Goal: Task Accomplishment & Management: Manage account settings

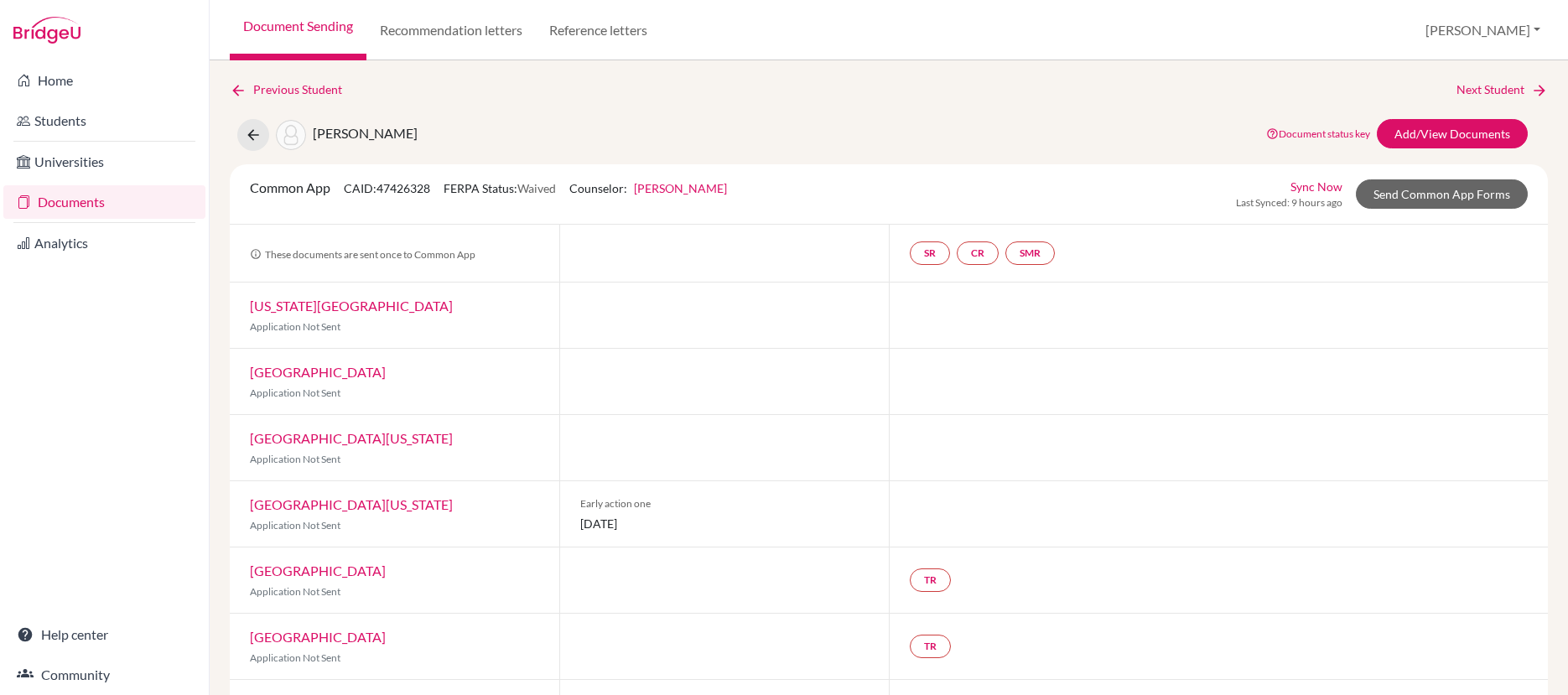
scroll to position [136, 0]
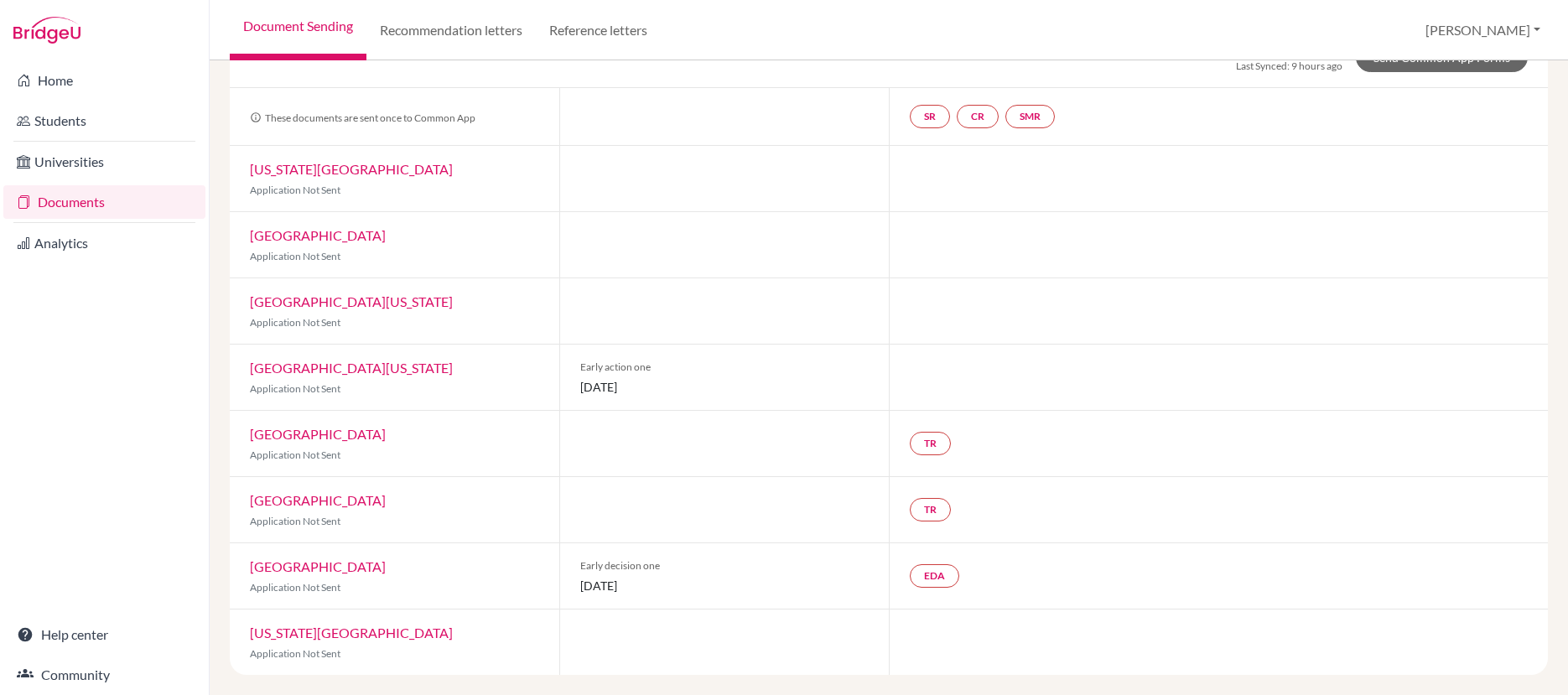
click at [86, 207] on link "Documents" at bounding box center [105, 201] width 202 height 33
click at [86, 205] on link "Documents" at bounding box center [105, 201] width 202 height 33
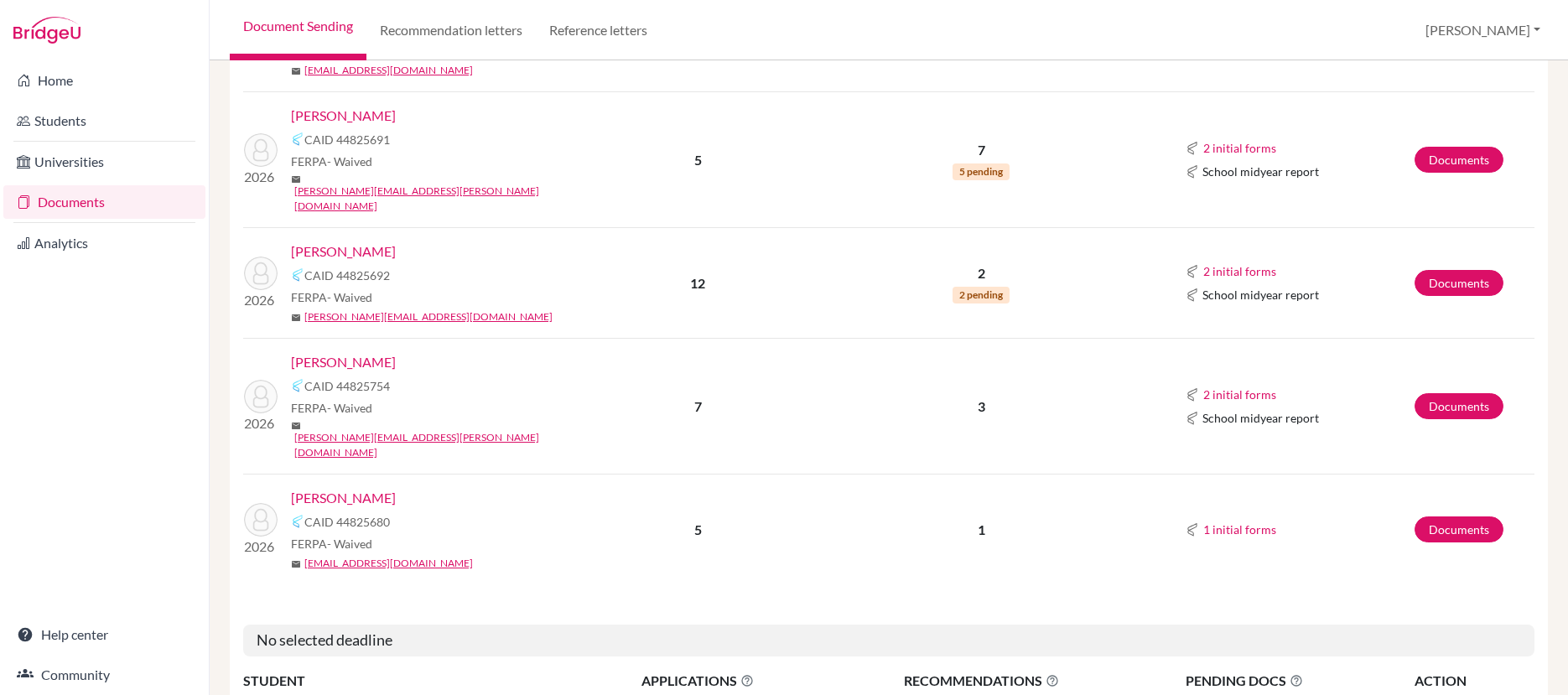
scroll to position [1675, 0]
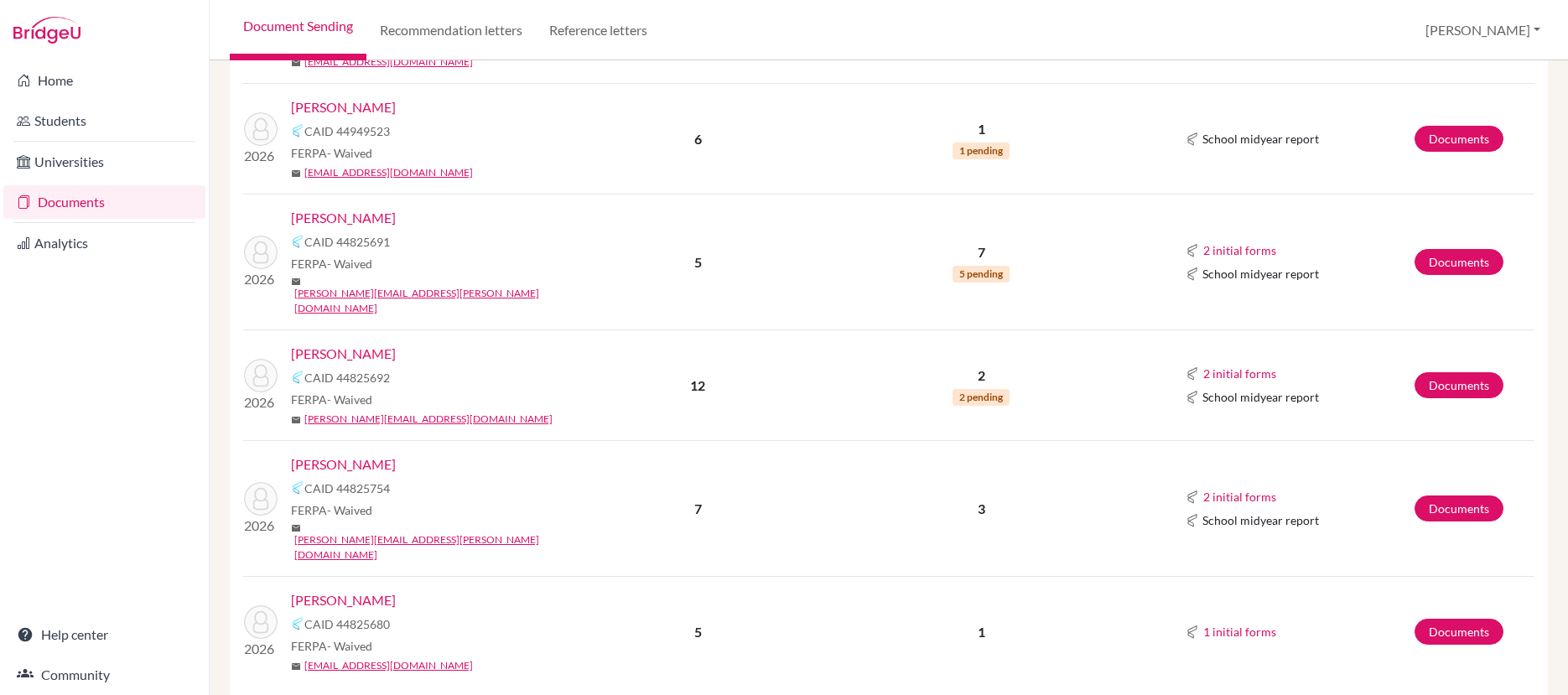
click at [387, 344] on link "[PERSON_NAME]" at bounding box center [343, 353] width 105 height 20
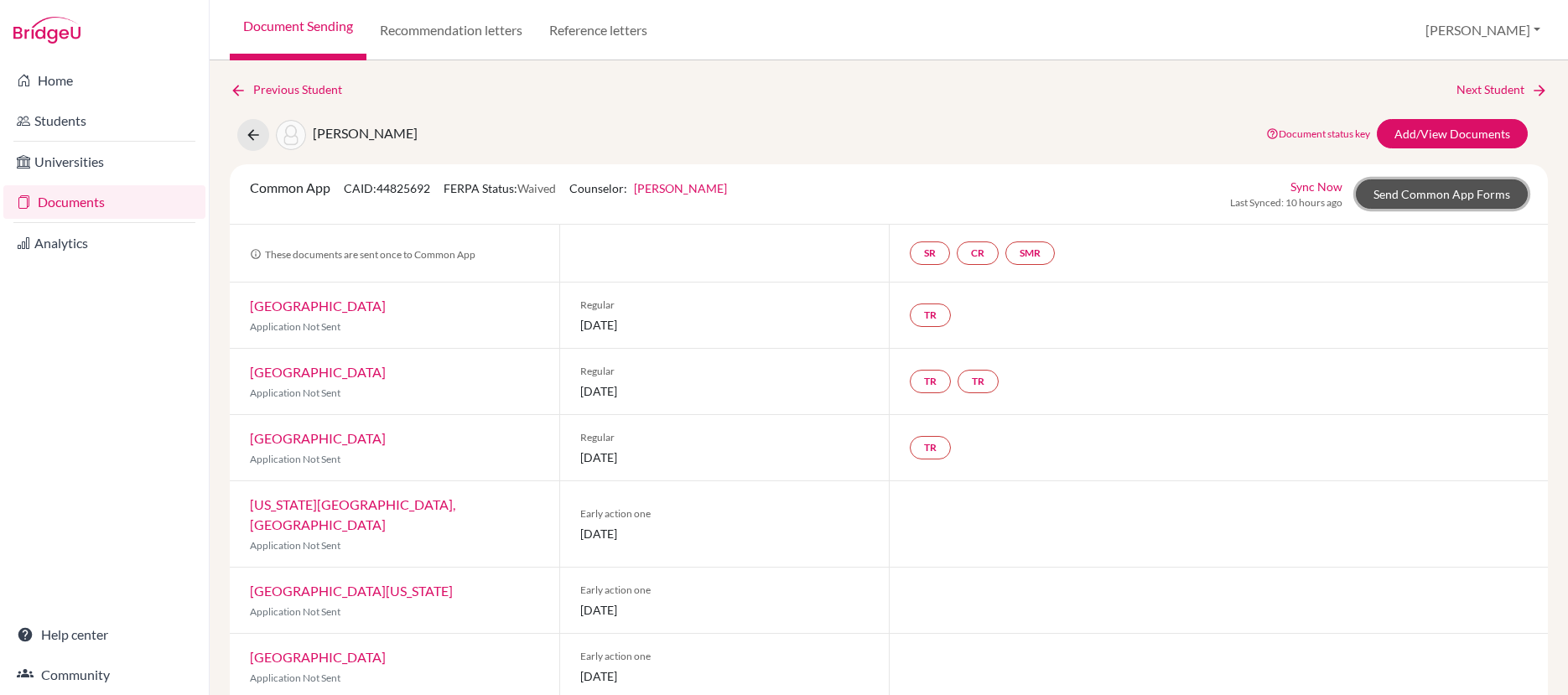
click at [1406, 195] on link "Send Common App Forms" at bounding box center [1442, 194] width 172 height 29
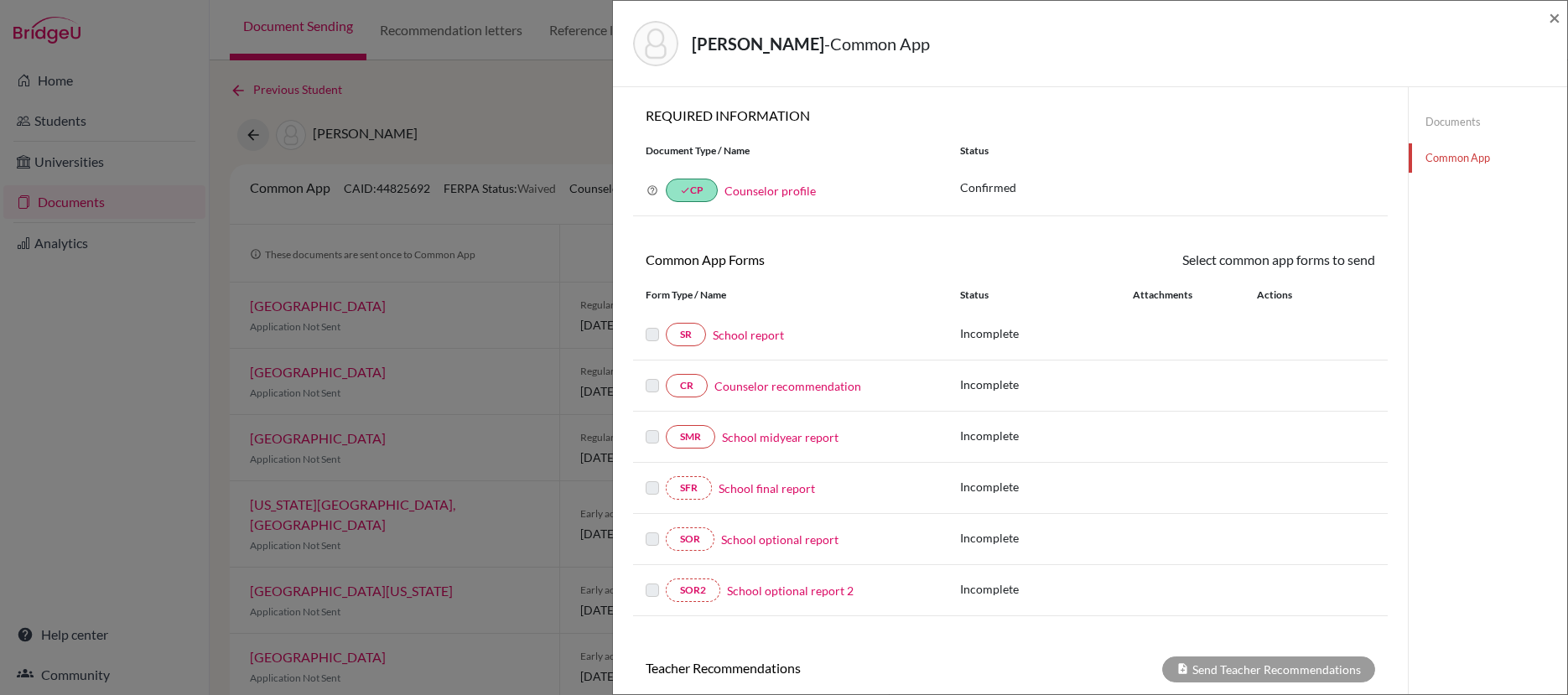
click at [1440, 123] on link "Documents" at bounding box center [1487, 122] width 159 height 29
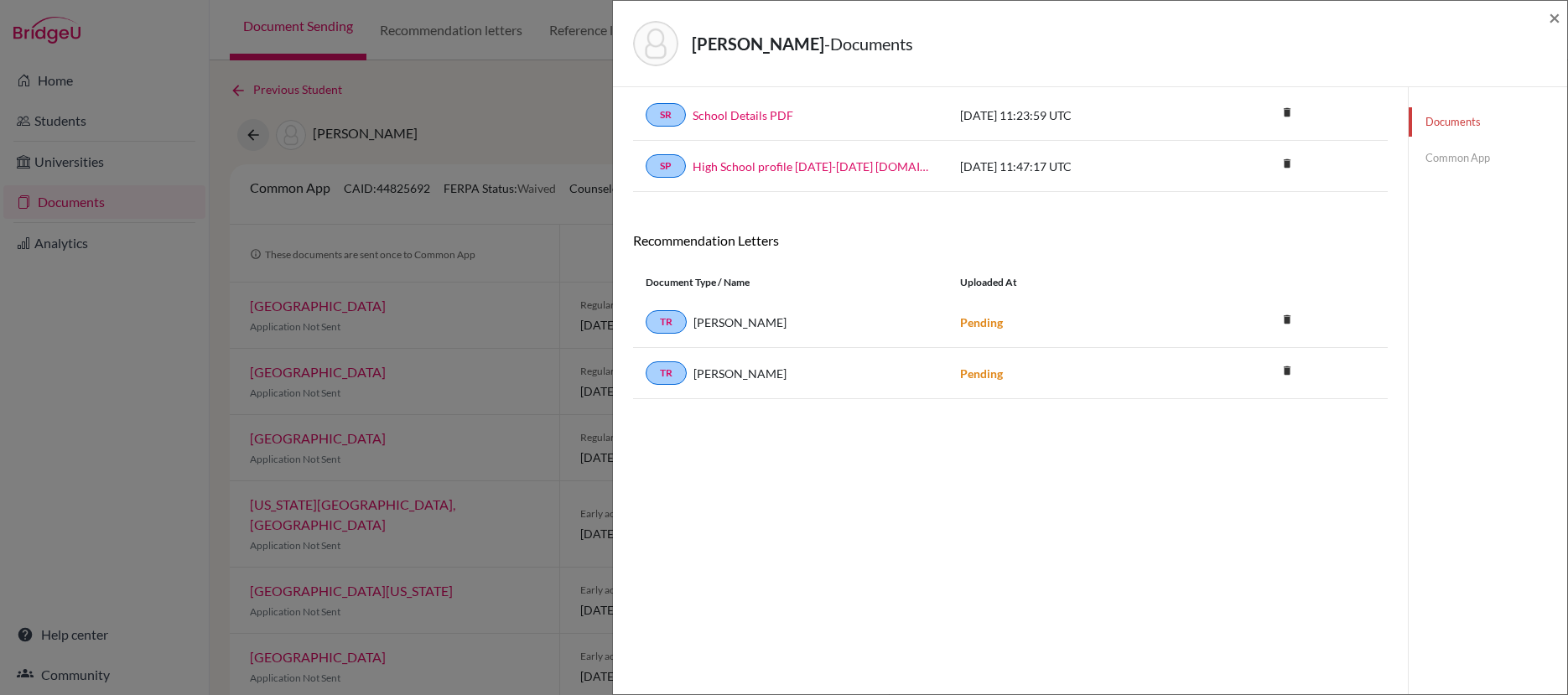
scroll to position [88, 0]
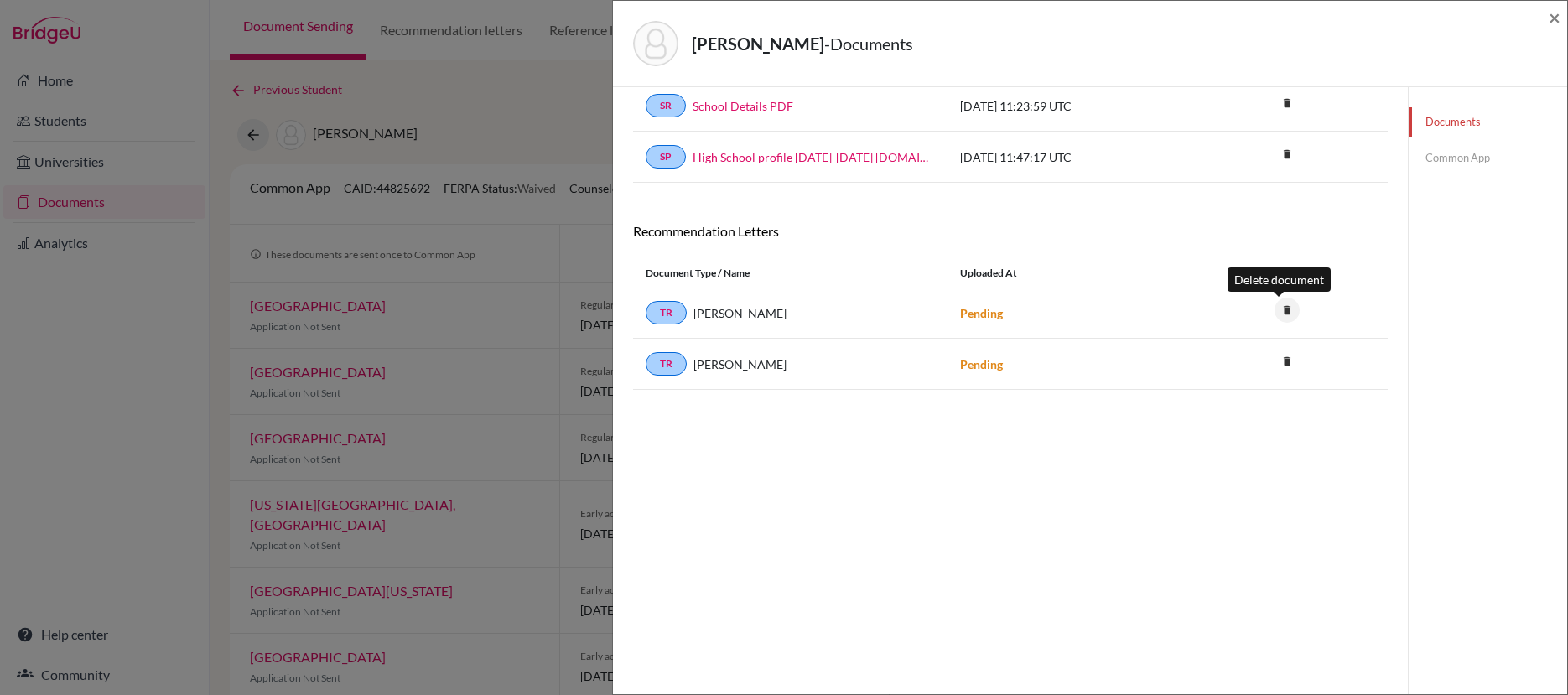
click at [1280, 310] on icon "delete" at bounding box center [1287, 309] width 25 height 25
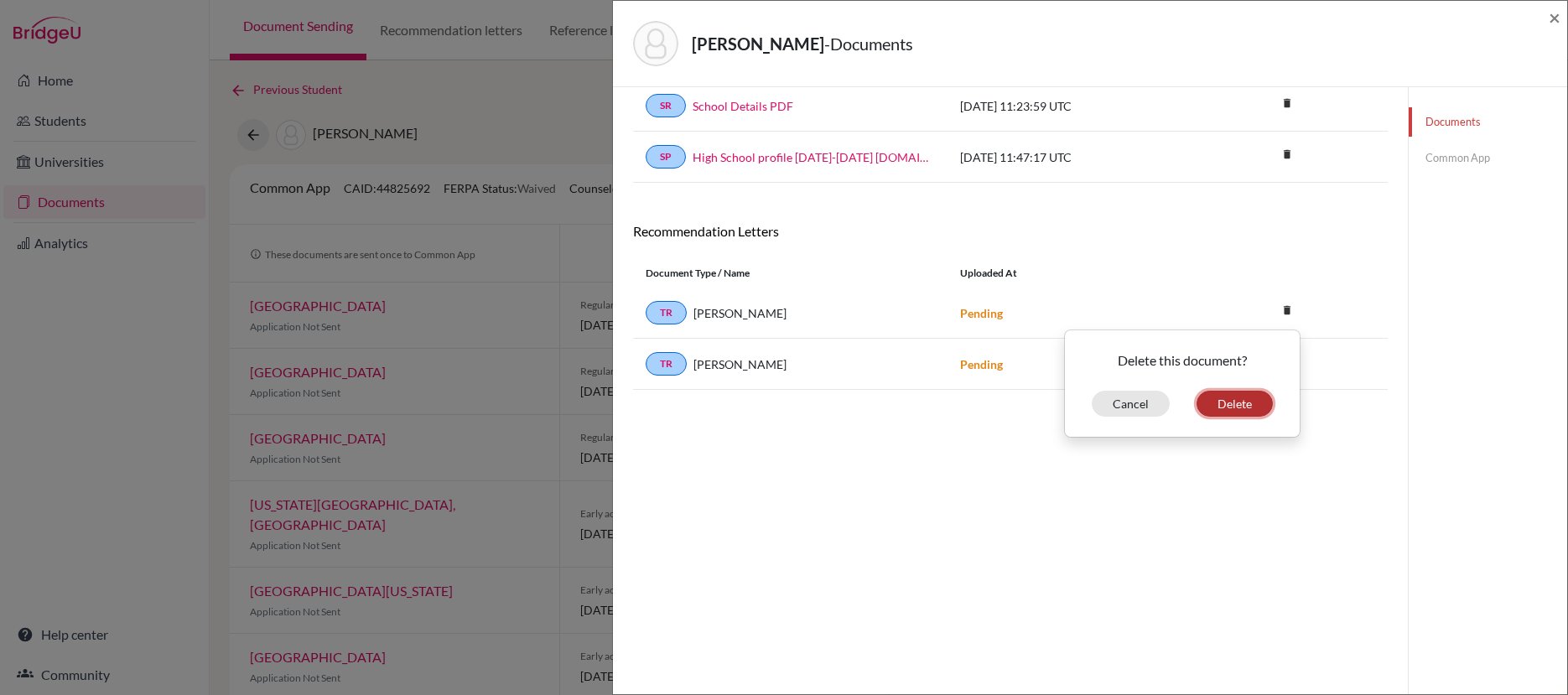
click at [1237, 404] on button "Delete" at bounding box center [1235, 404] width 76 height 26
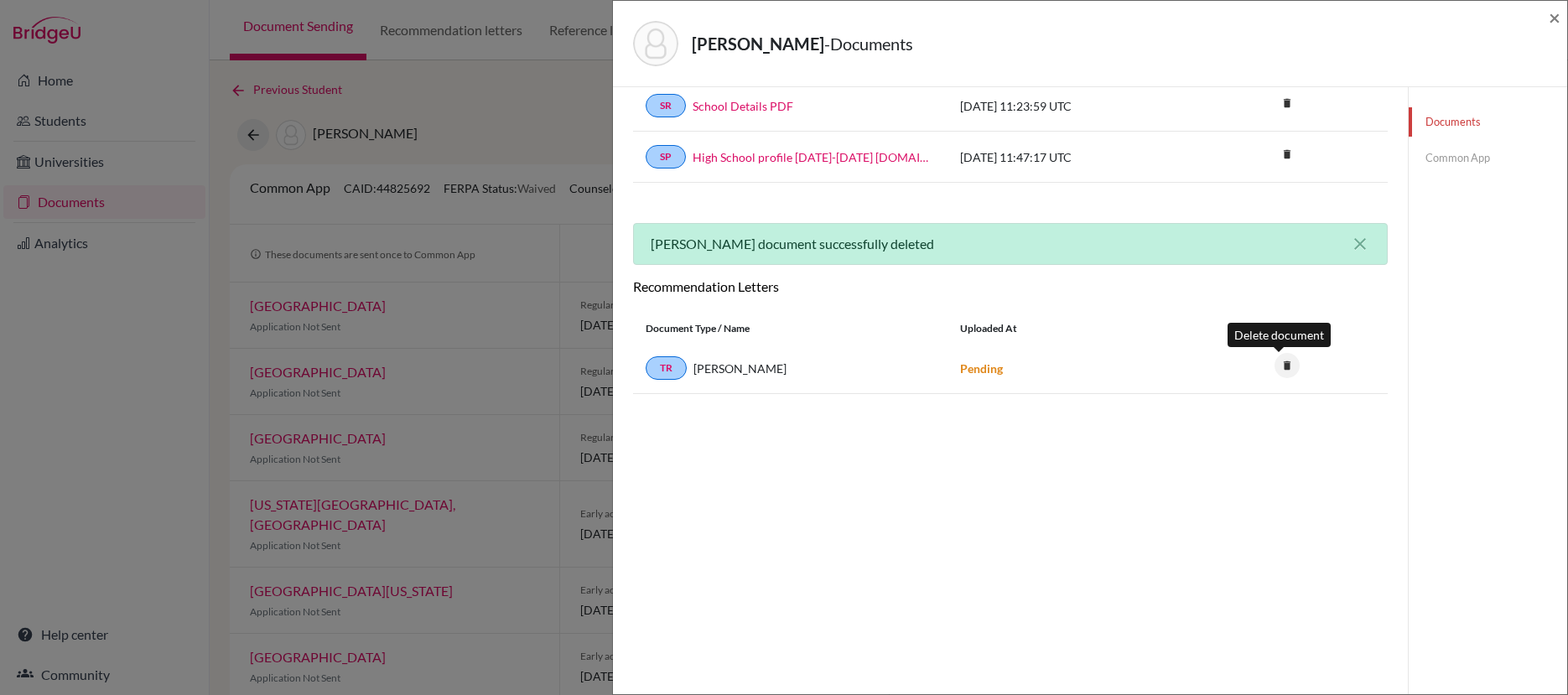
click at [1281, 365] on icon "delete" at bounding box center [1287, 365] width 25 height 25
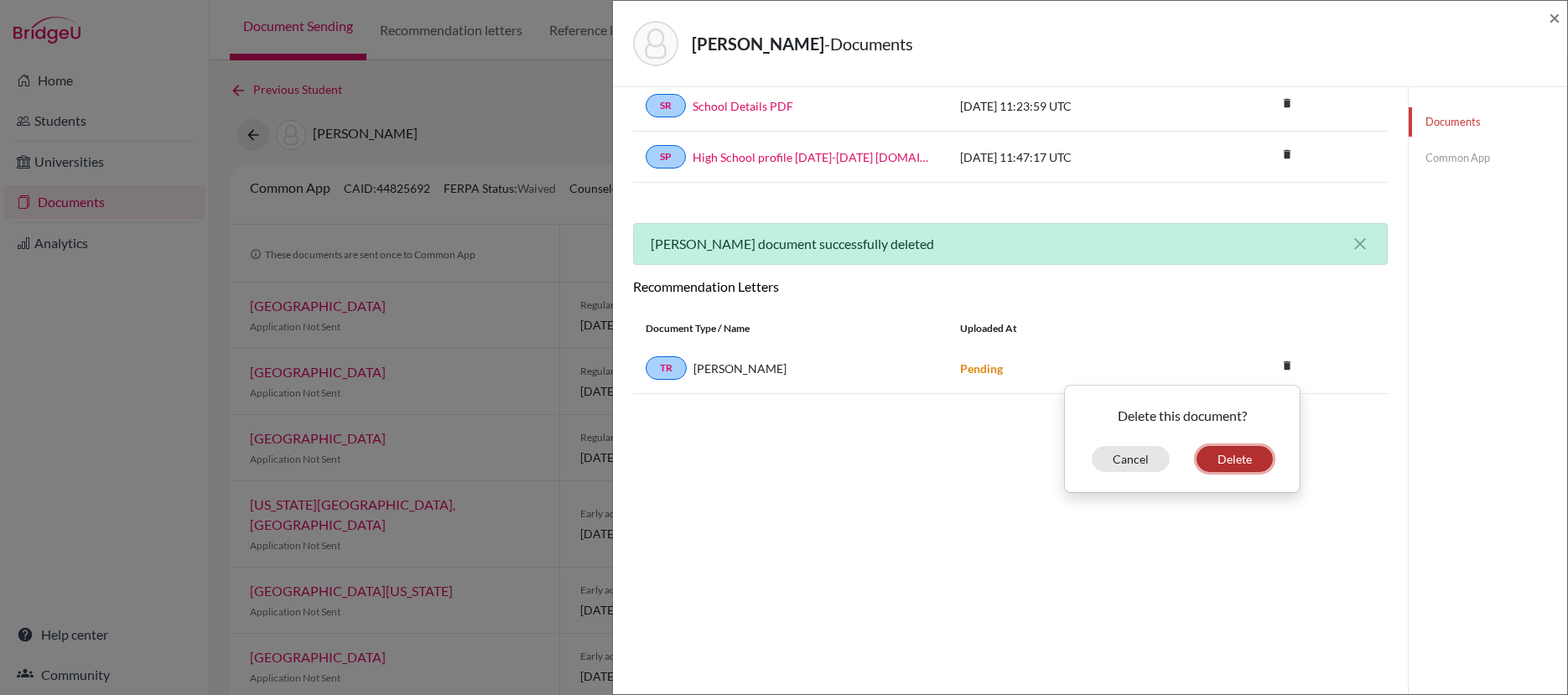
click at [1228, 456] on button "Delete" at bounding box center [1235, 458] width 76 height 26
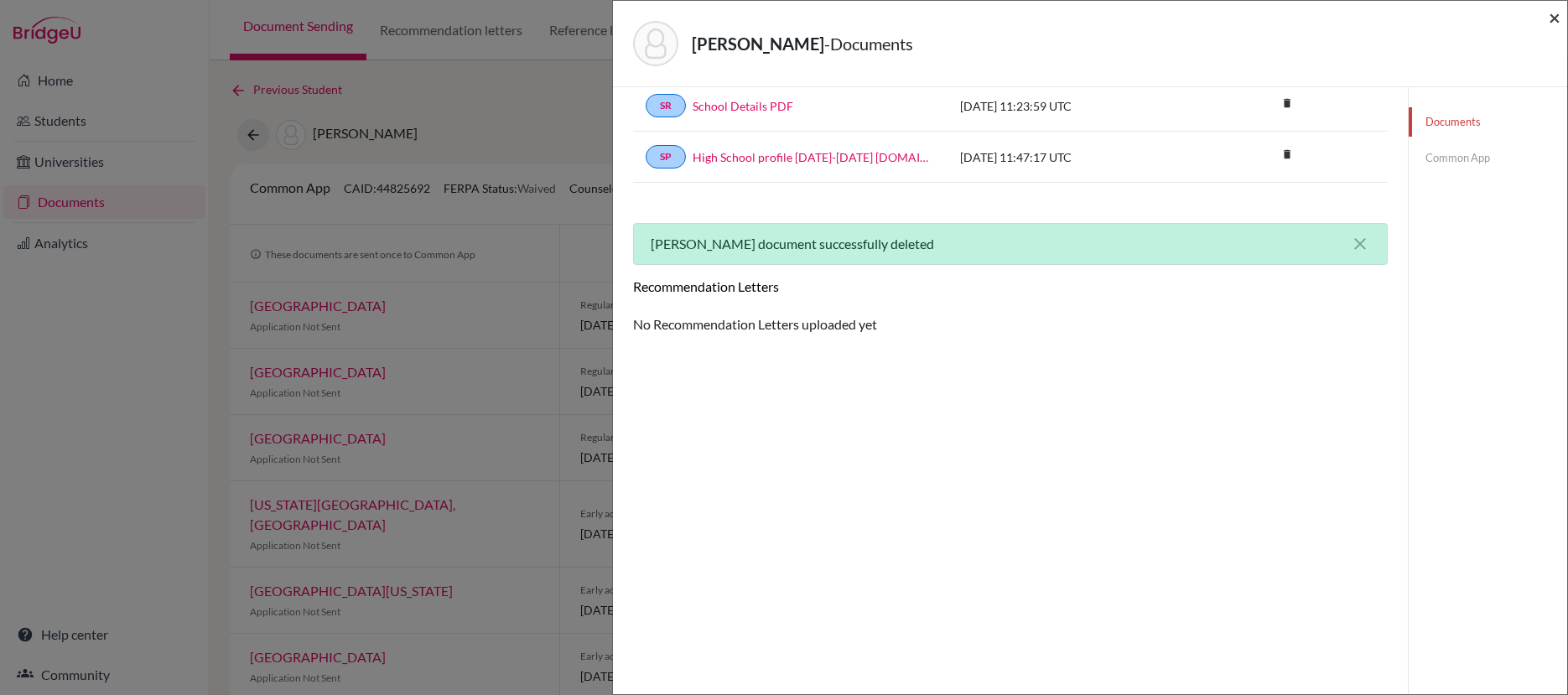
click at [1553, 20] on span "×" at bounding box center [1555, 17] width 12 height 24
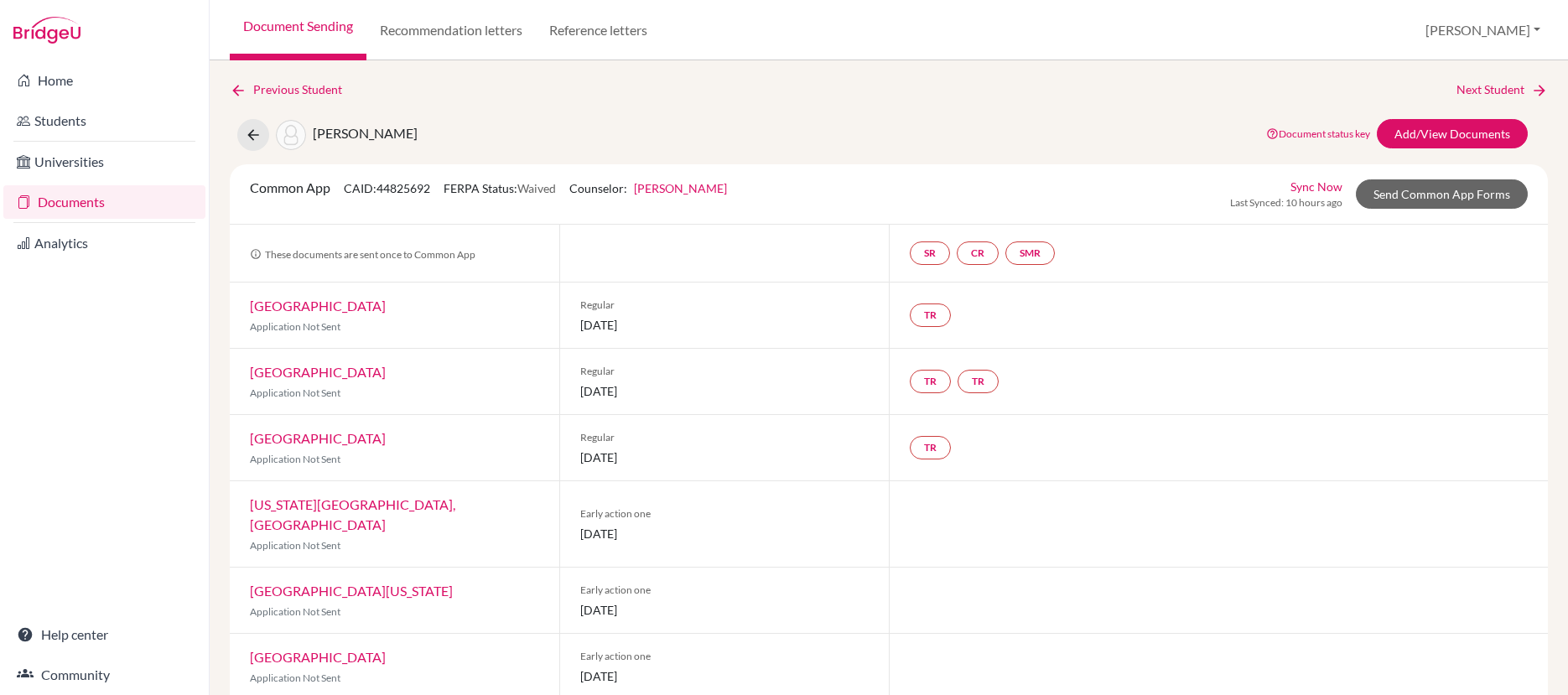
click at [93, 201] on link "Documents" at bounding box center [105, 201] width 202 height 33
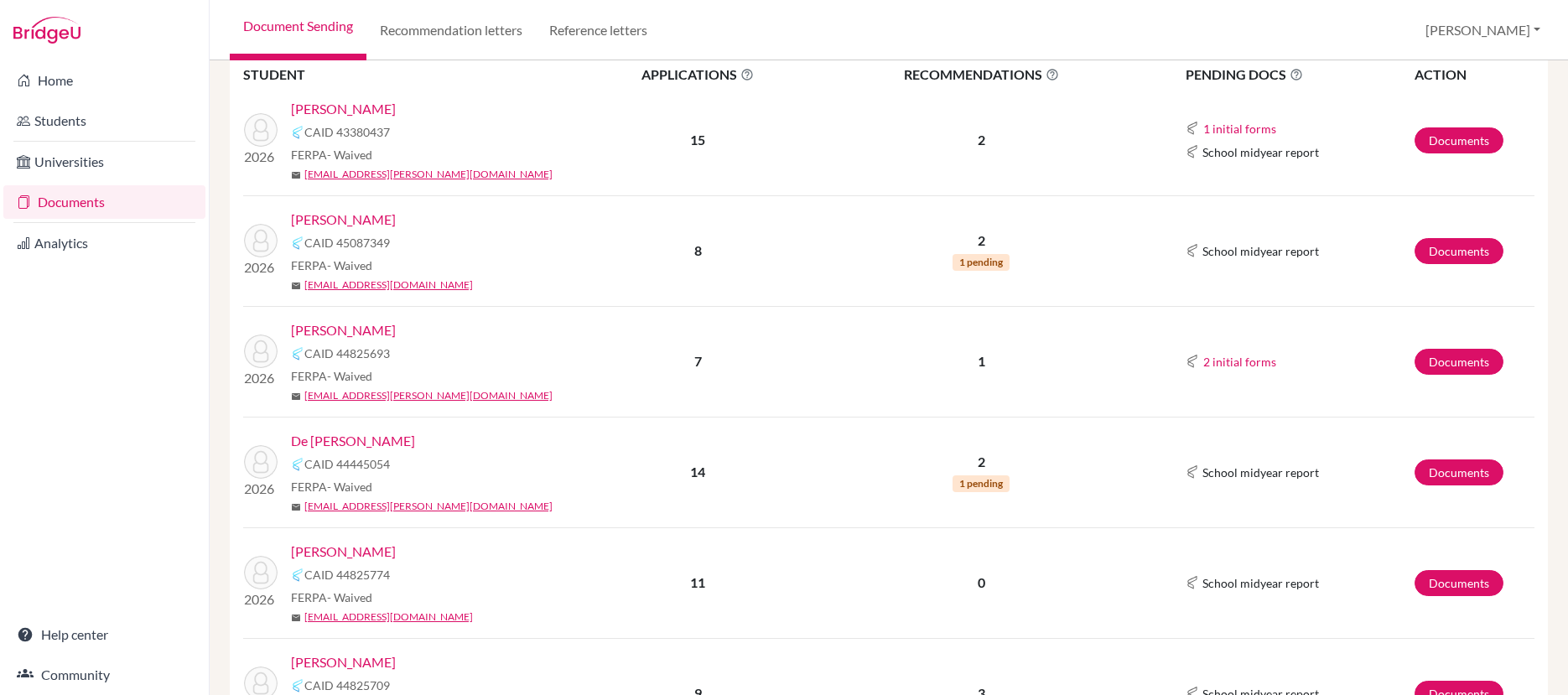
scroll to position [338, 0]
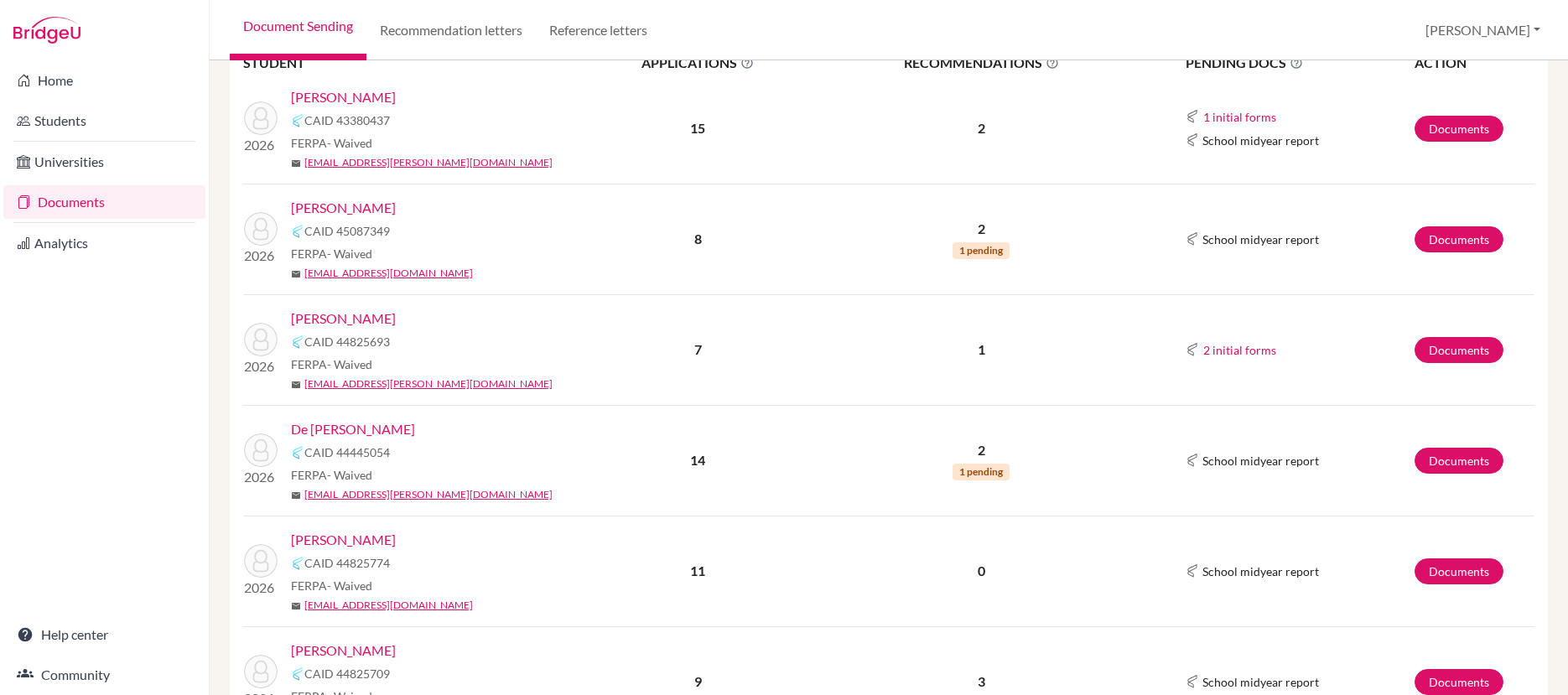
click at [379, 434] on link "De [PERSON_NAME]" at bounding box center [352, 428] width 124 height 20
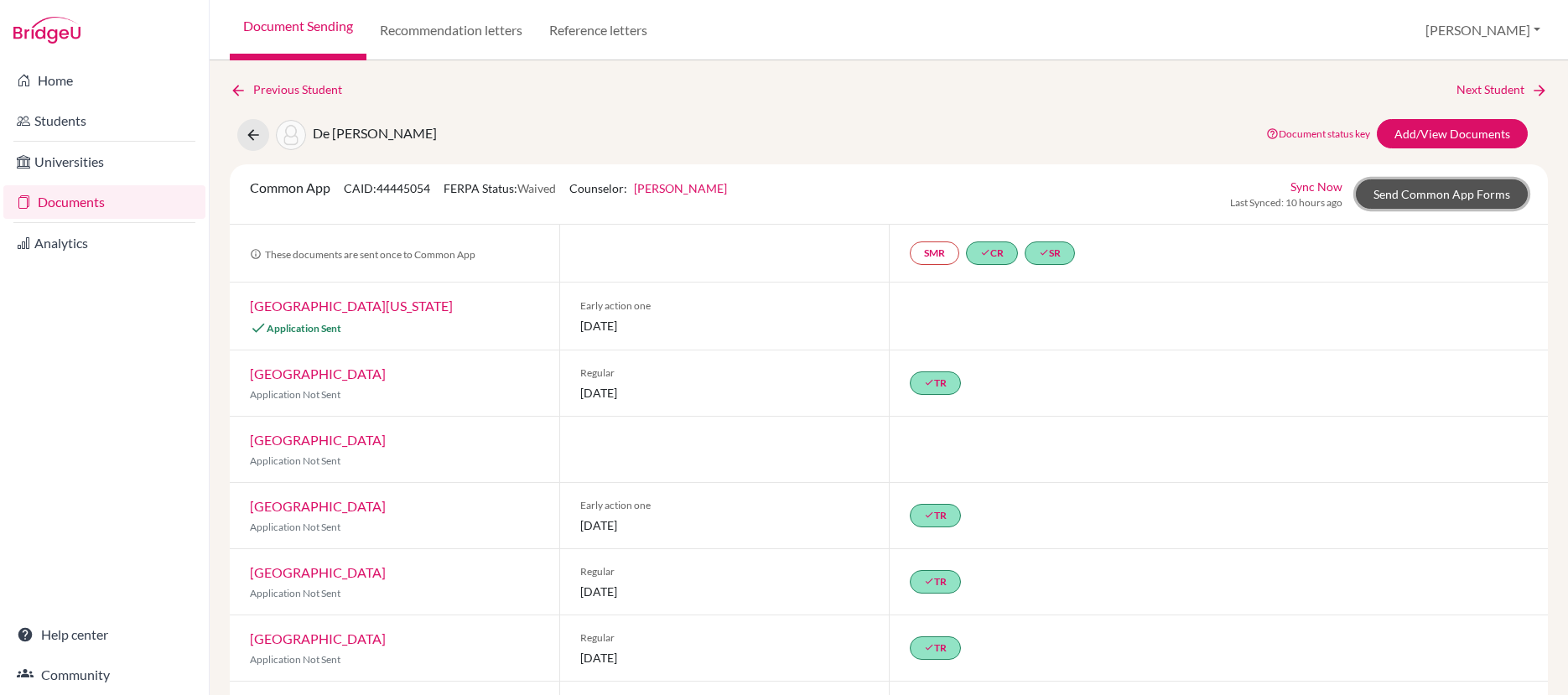
click at [1404, 189] on link "Send Common App Forms" at bounding box center [1442, 194] width 172 height 29
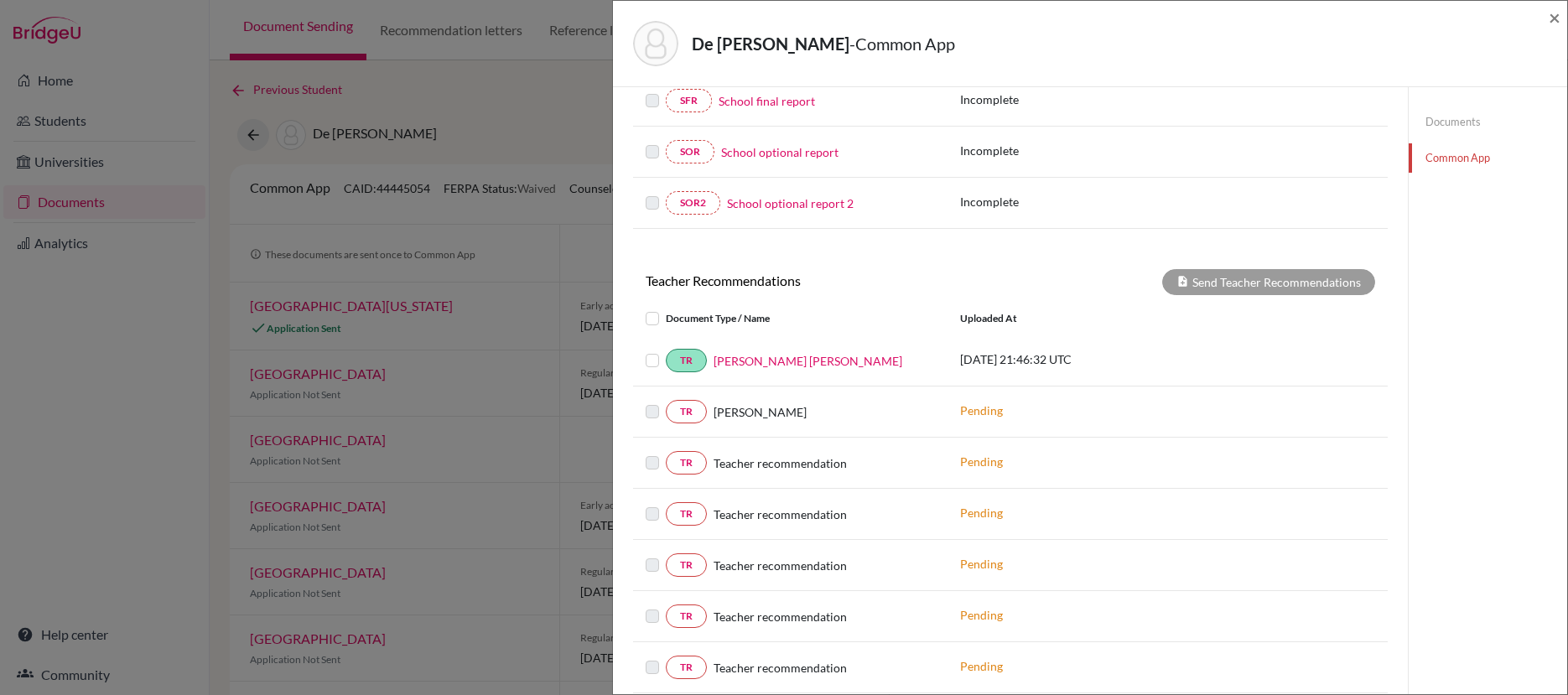
scroll to position [463, 0]
click at [1253, 279] on div "Send Teacher Recommendations" at bounding box center [1269, 283] width 213 height 26
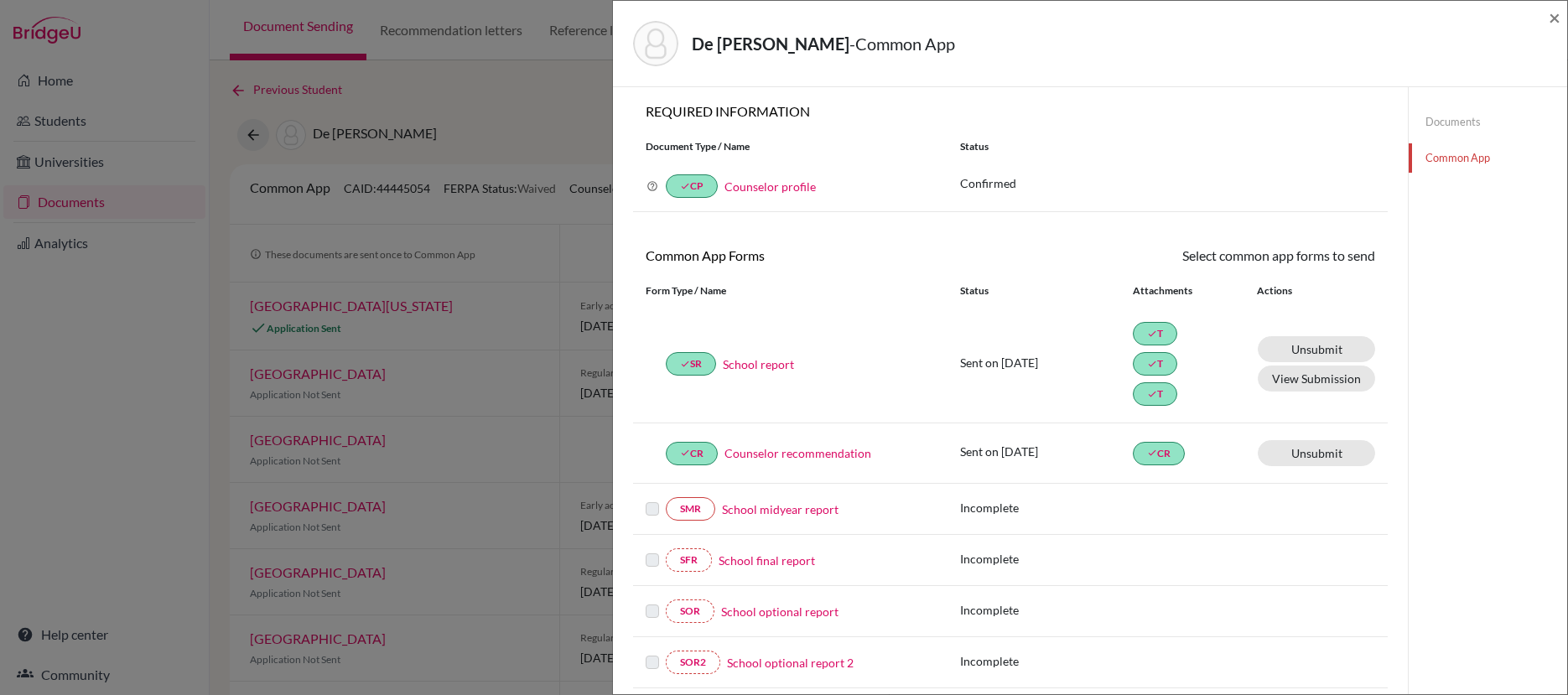
scroll to position [0, 0]
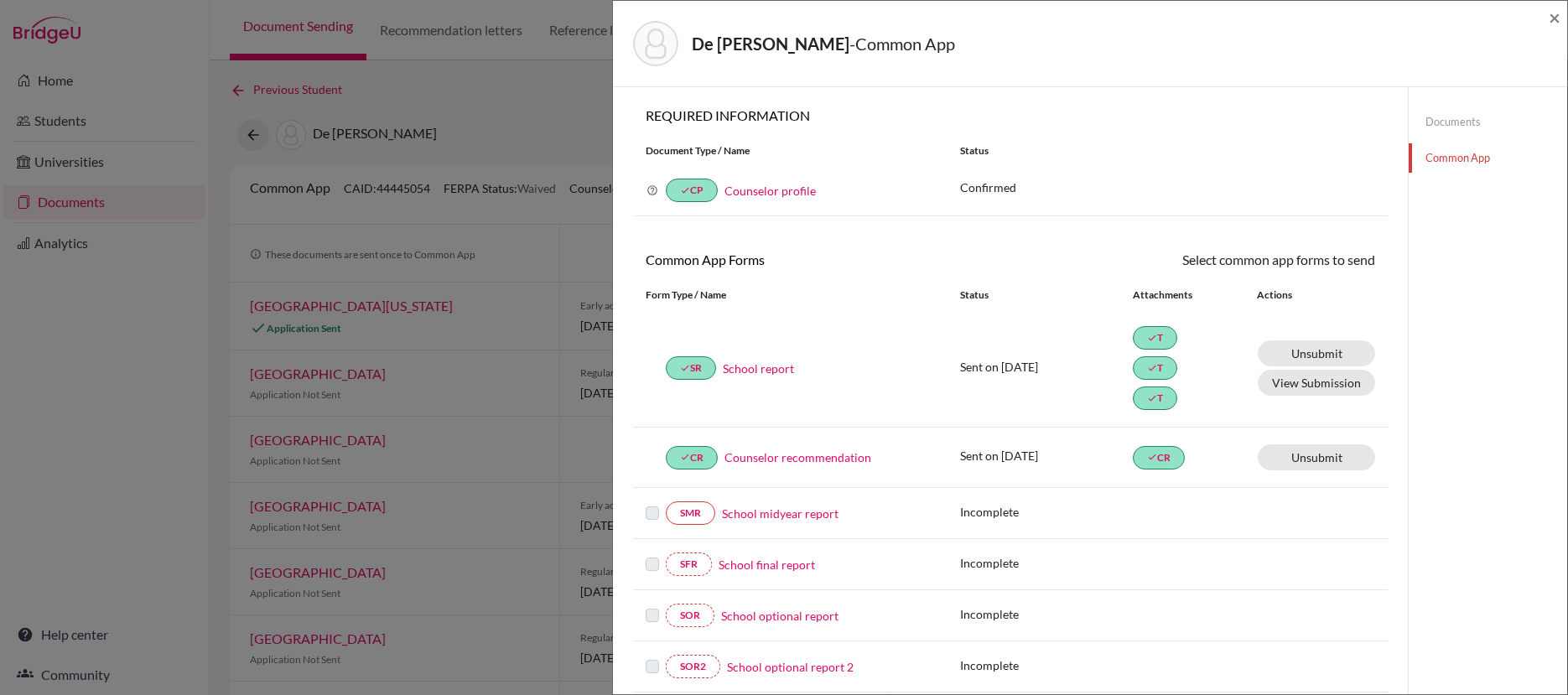
click at [1439, 122] on link "Documents" at bounding box center [1487, 122] width 159 height 29
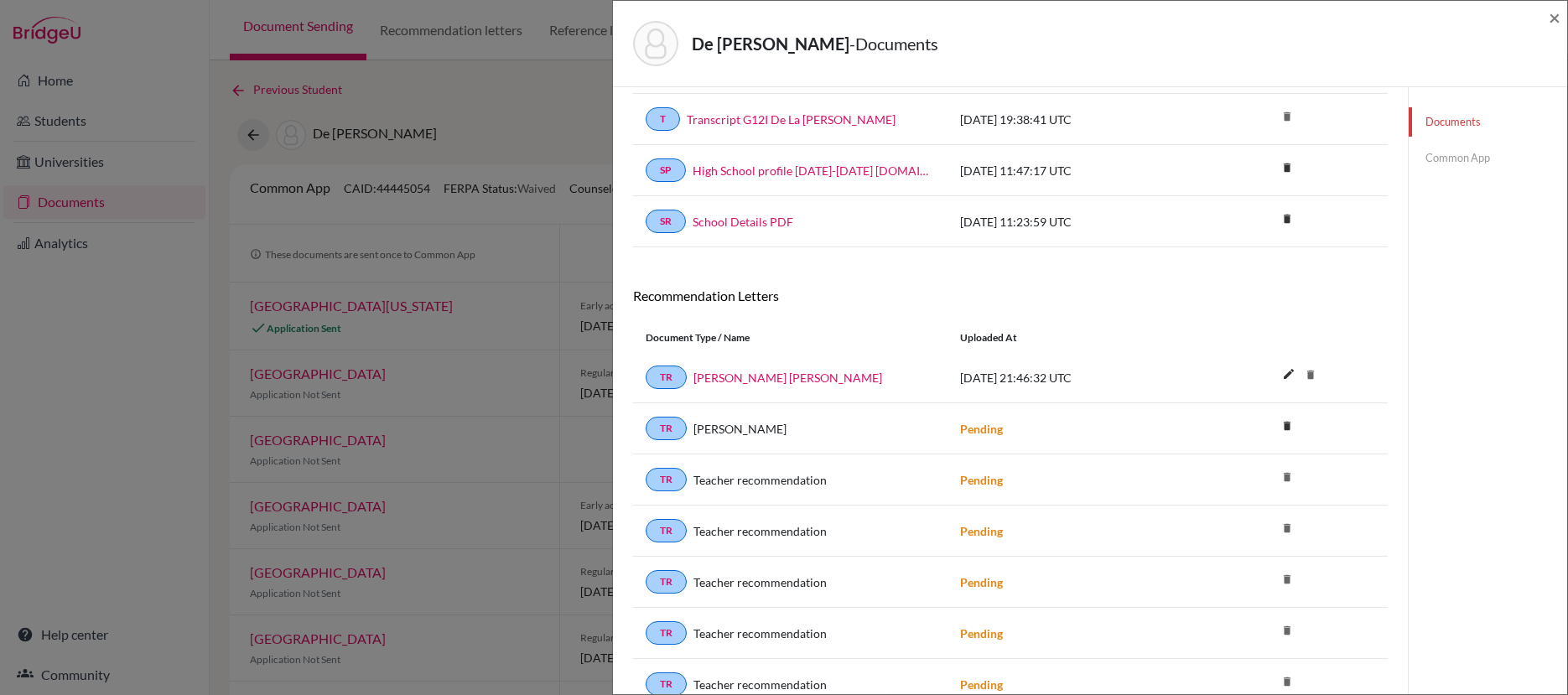
scroll to position [451, 0]
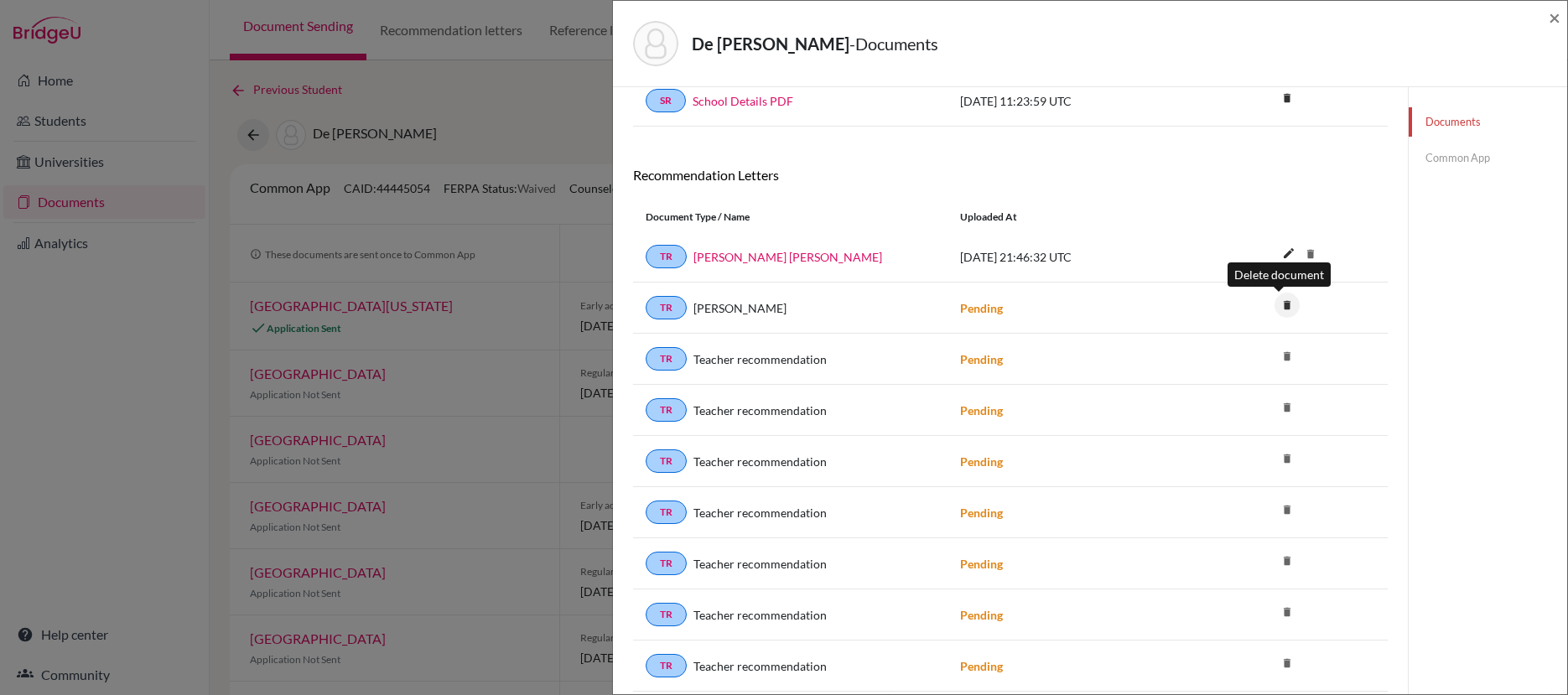
click at [1277, 306] on icon "delete" at bounding box center [1287, 304] width 25 height 25
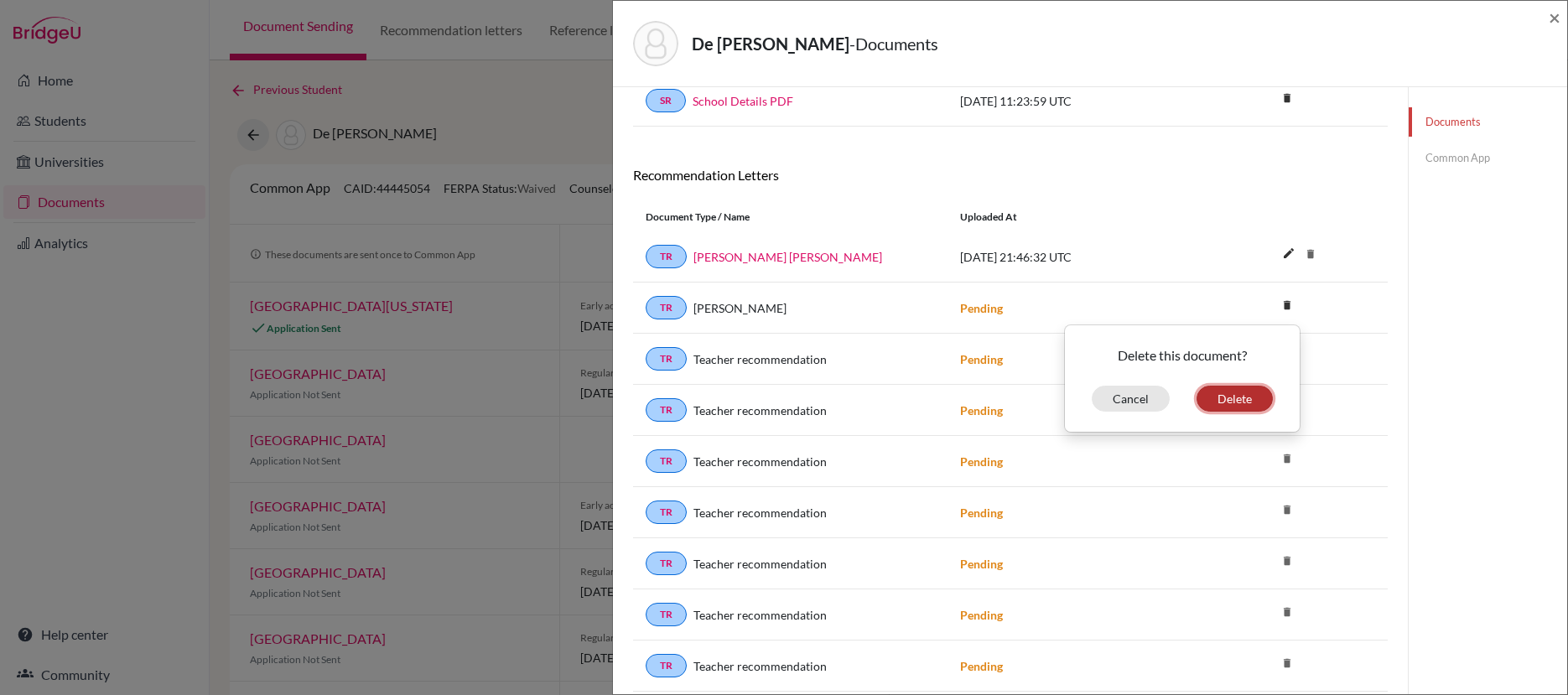
click at [1217, 403] on button "Delete" at bounding box center [1235, 398] width 76 height 26
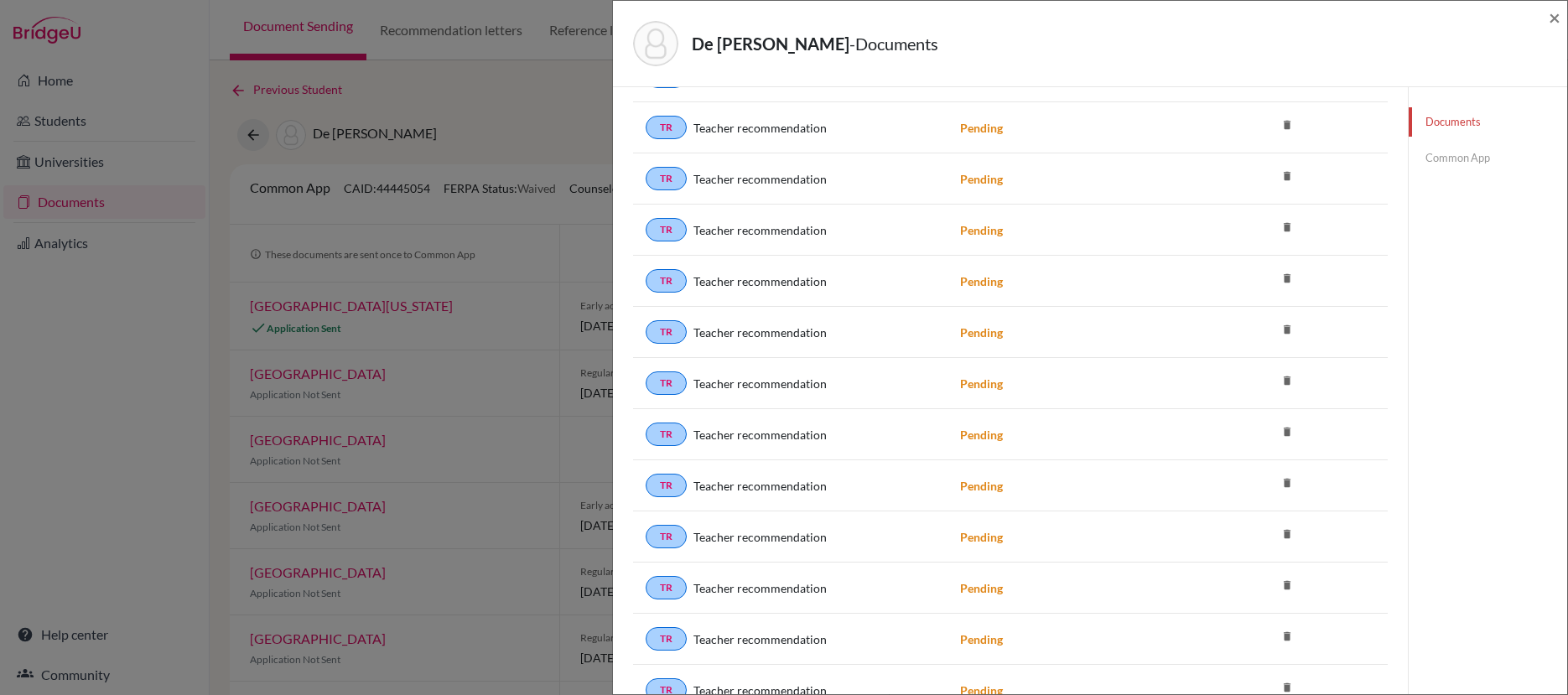
scroll to position [844, 0]
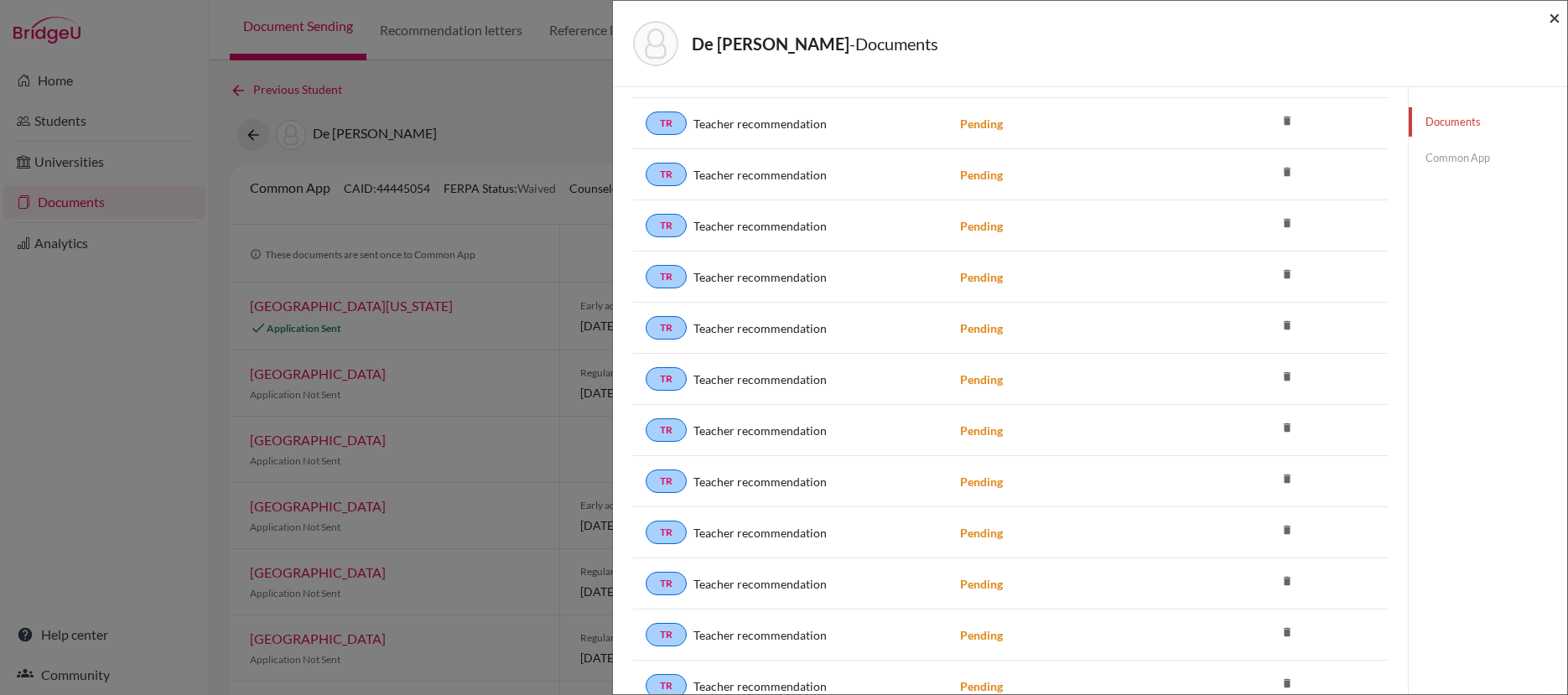
click at [1553, 21] on span "×" at bounding box center [1555, 17] width 12 height 24
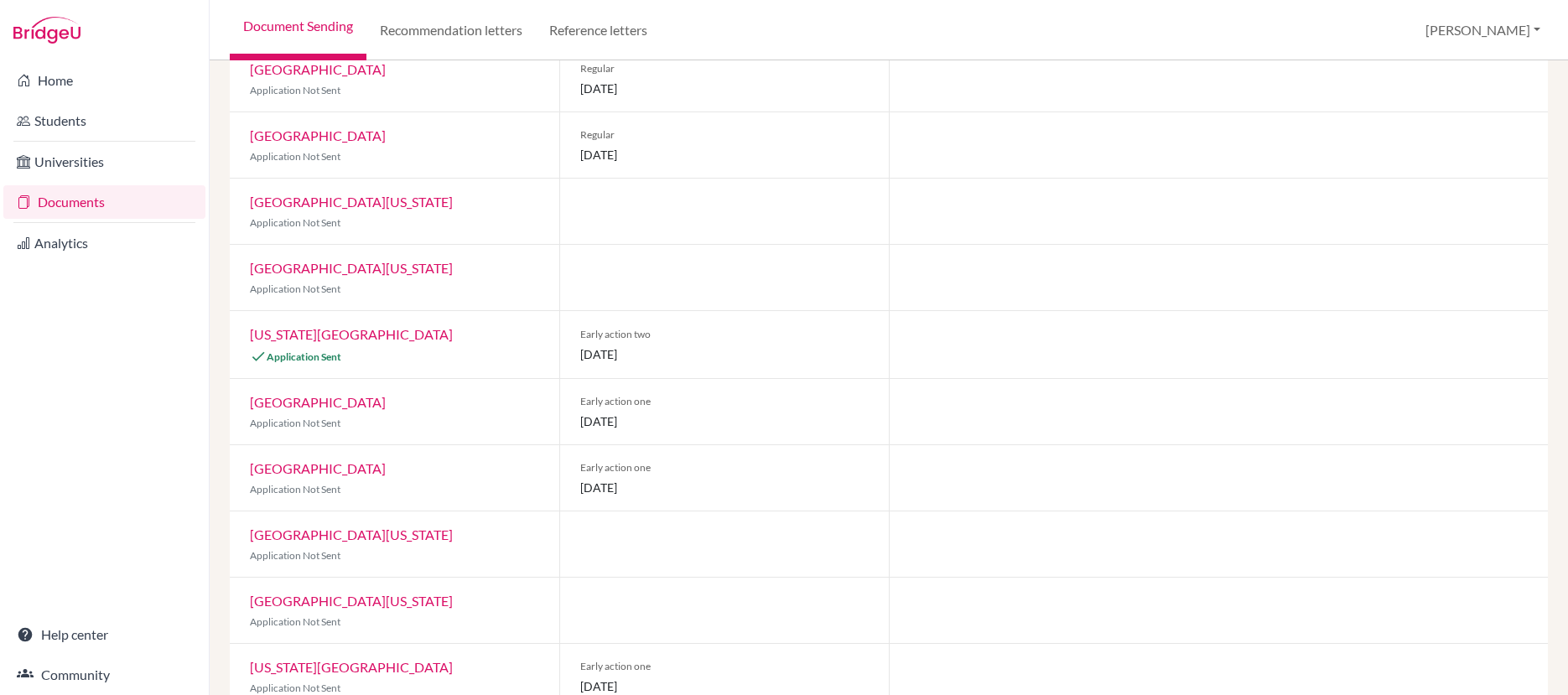
scroll to position [537, 0]
